Goal: Find specific page/section: Find specific page/section

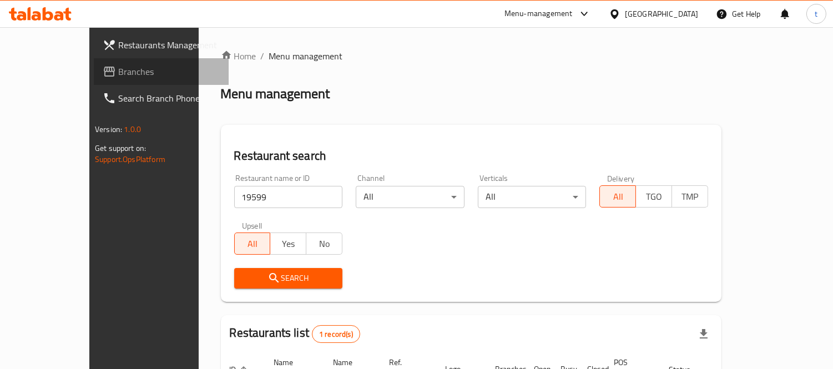
click at [118, 71] on span "Branches" at bounding box center [169, 71] width 102 height 13
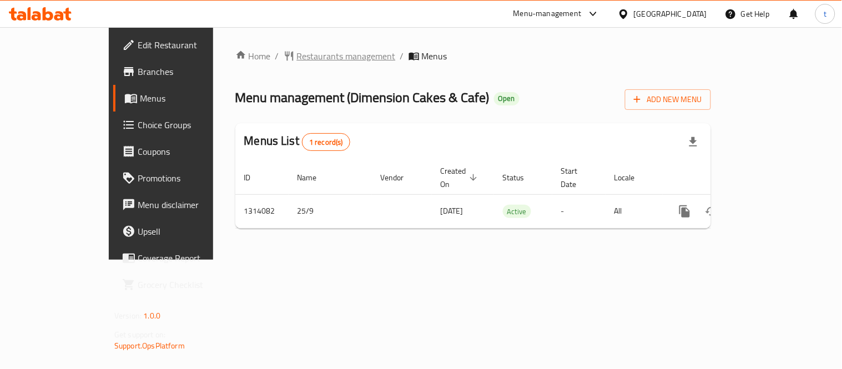
click at [297, 51] on span "Restaurants management" at bounding box center [346, 55] width 99 height 13
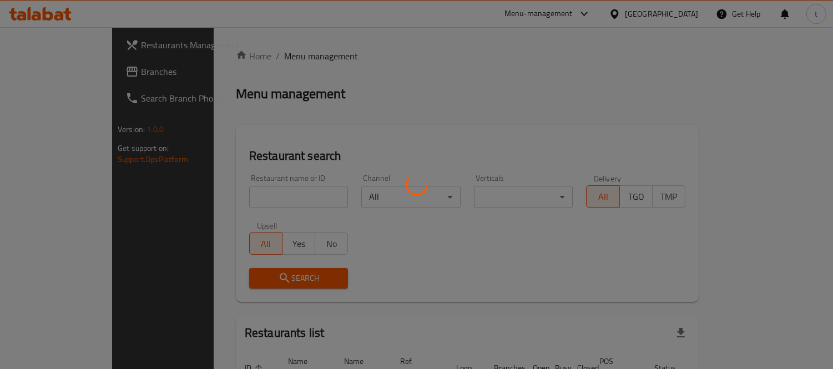
click at [219, 195] on div at bounding box center [416, 184] width 833 height 369
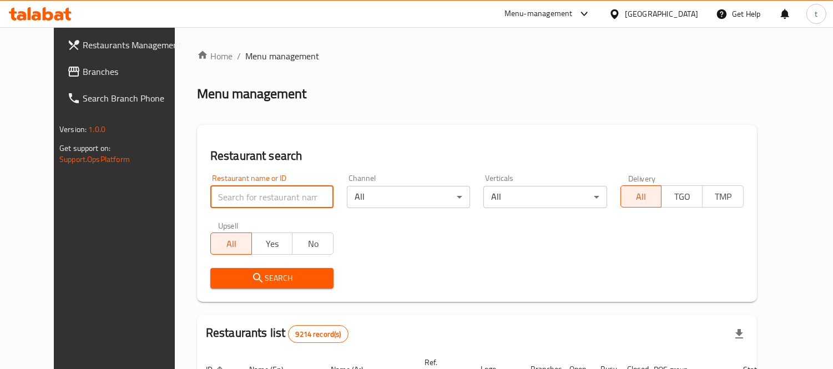
click at [219, 195] on input "search" at bounding box center [271, 197] width 123 height 22
paste input "778540"
type input "778540"
click button "Search" at bounding box center [271, 278] width 123 height 21
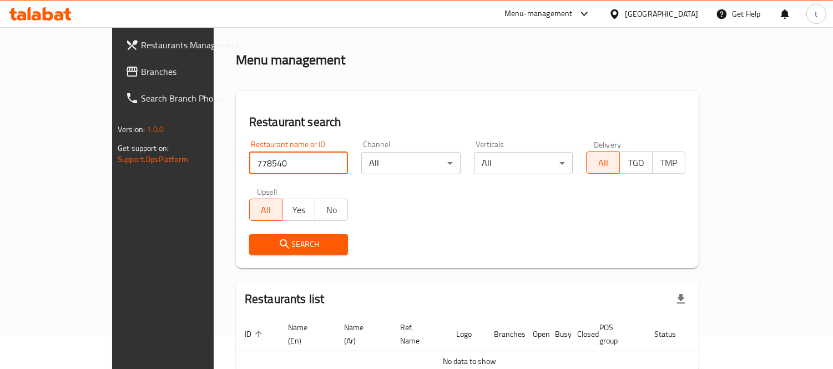
scroll to position [84, 0]
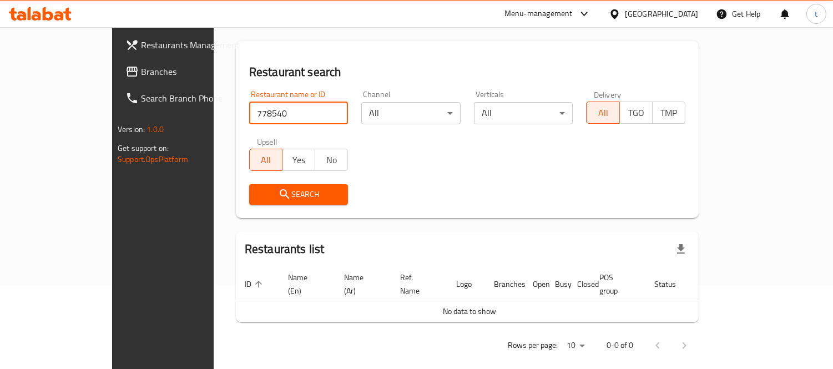
click at [275, 196] on span "Search" at bounding box center [299, 195] width 82 height 14
click at [249, 185] on button "Search" at bounding box center [298, 194] width 99 height 21
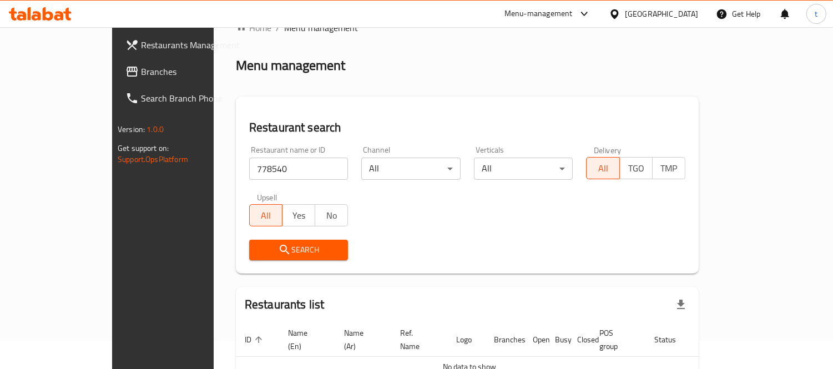
scroll to position [22, 0]
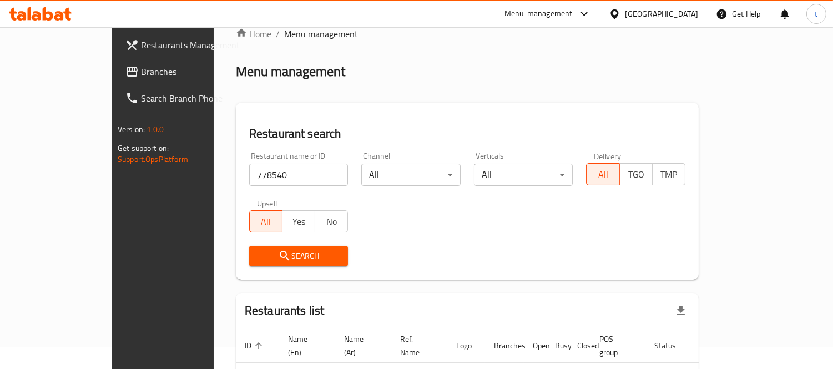
click at [270, 244] on div "Search" at bounding box center [298, 256] width 113 height 34
click at [268, 250] on span "Search" at bounding box center [299, 256] width 82 height 14
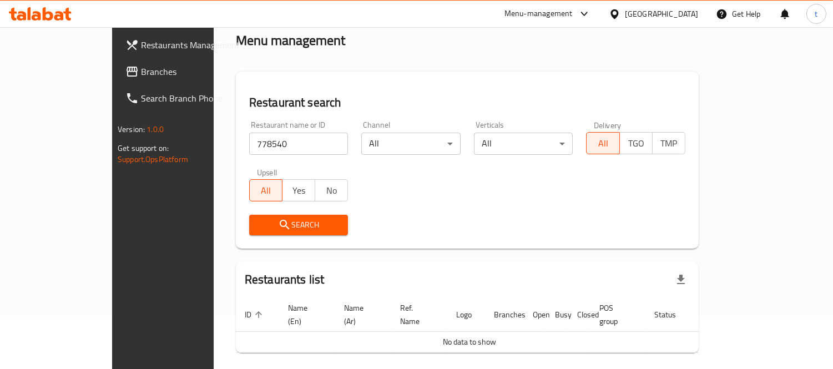
scroll to position [84, 0]
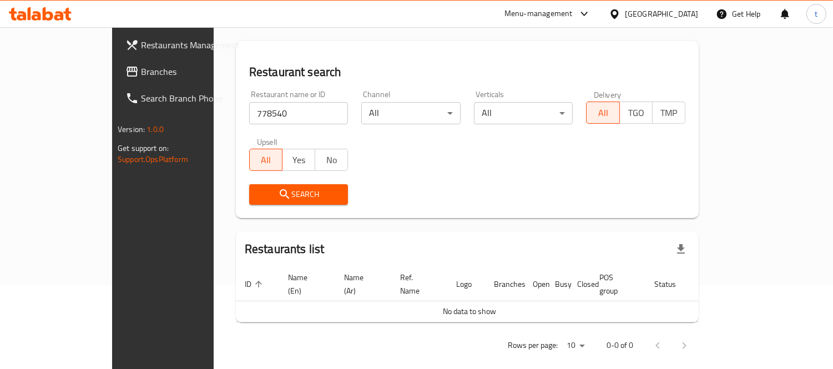
click at [141, 76] on span "Branches" at bounding box center [192, 71] width 102 height 13
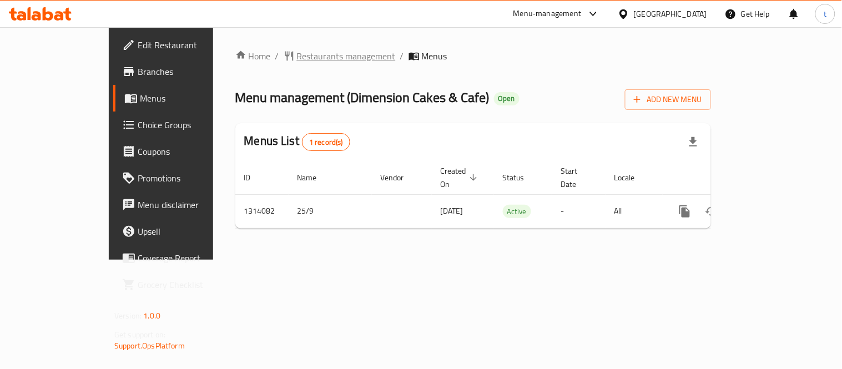
click at [297, 62] on span "Restaurants management" at bounding box center [346, 55] width 99 height 13
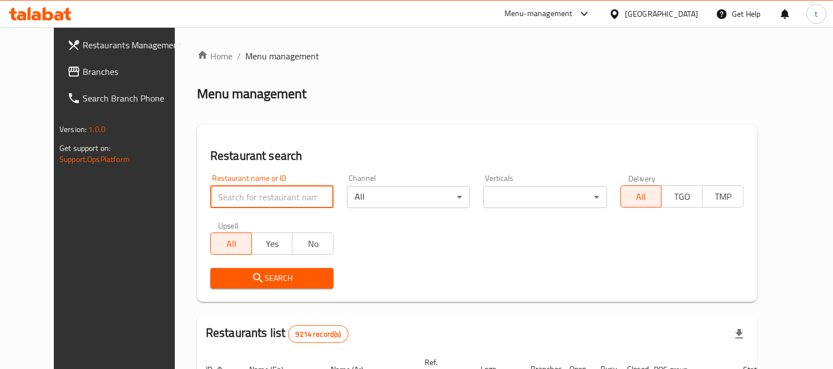
click at [234, 198] on input "search" at bounding box center [271, 197] width 123 height 22
paste input "706644"
type input "706644"
click button "Search" at bounding box center [271, 278] width 123 height 21
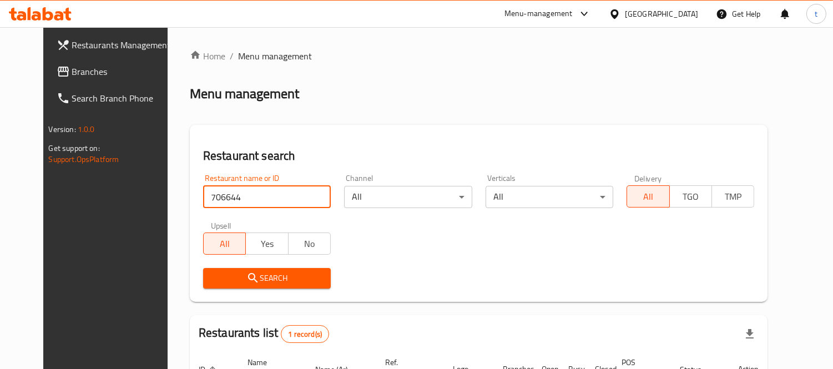
click at [72, 67] on span "Branches" at bounding box center [123, 71] width 102 height 13
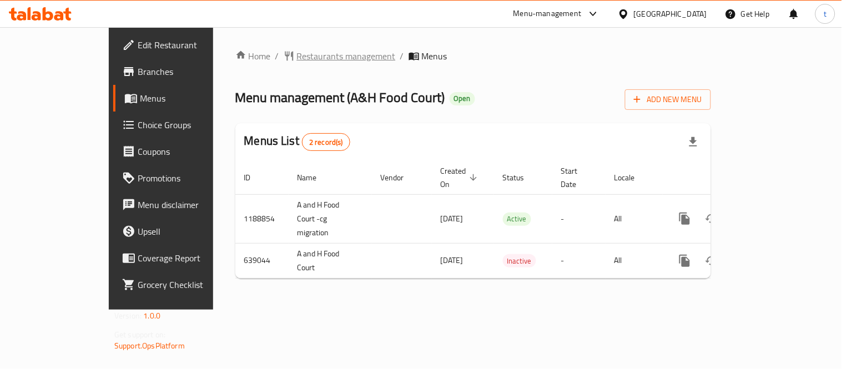
click at [297, 57] on span "Restaurants management" at bounding box center [346, 55] width 99 height 13
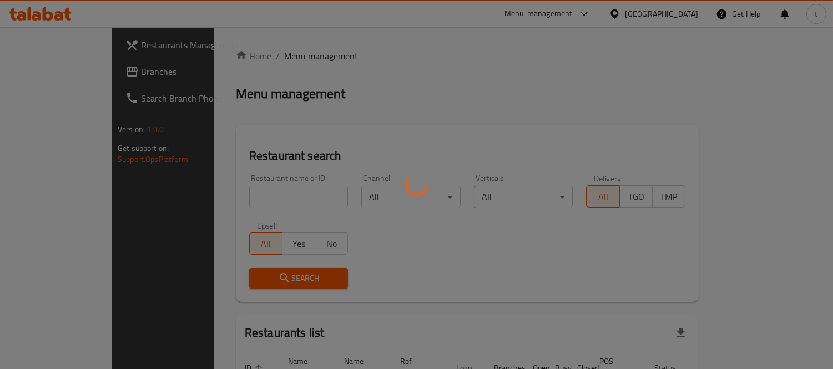
click at [239, 198] on div at bounding box center [416, 184] width 833 height 369
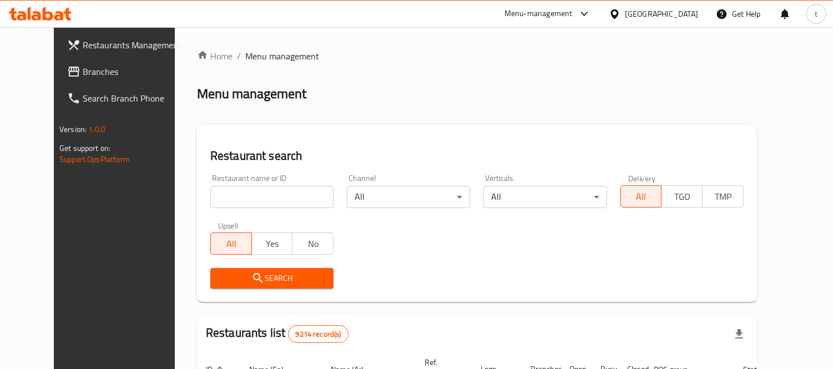
click at [239, 198] on input "search" at bounding box center [271, 197] width 123 height 22
paste input "640200"
type input "640200"
click at [251, 279] on icon "submit" at bounding box center [257, 277] width 13 height 13
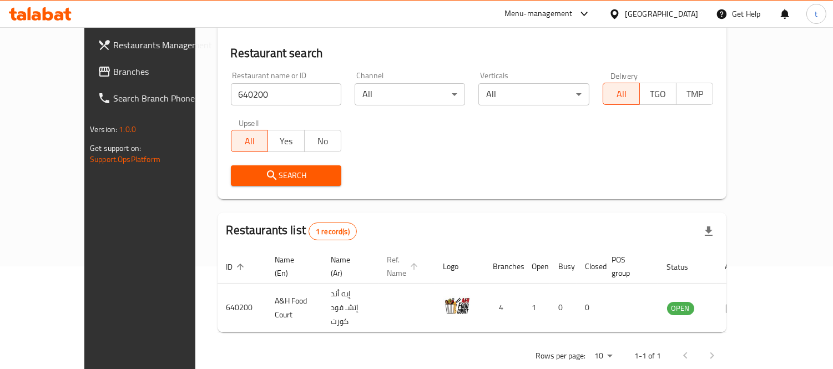
scroll to position [104, 0]
